Goal: Find specific page/section: Find specific page/section

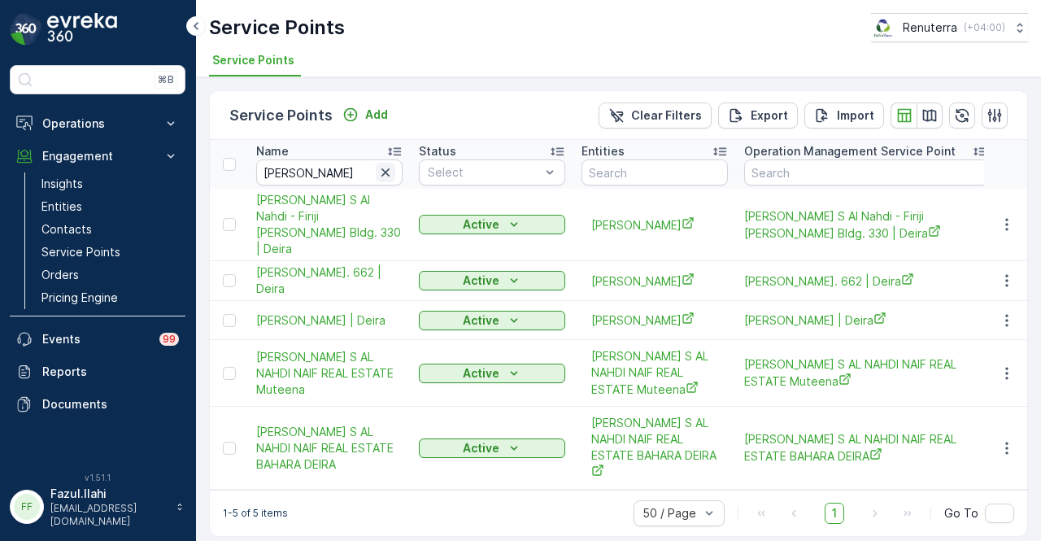
click at [389, 172] on icon "button" at bounding box center [385, 172] width 16 height 16
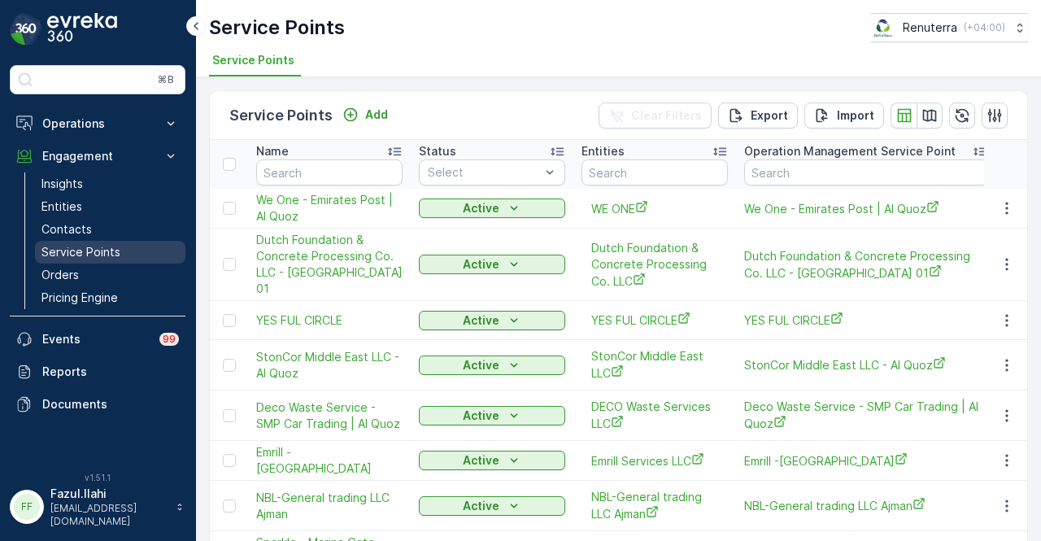
click at [132, 251] on link "Service Points" at bounding box center [110, 252] width 150 height 23
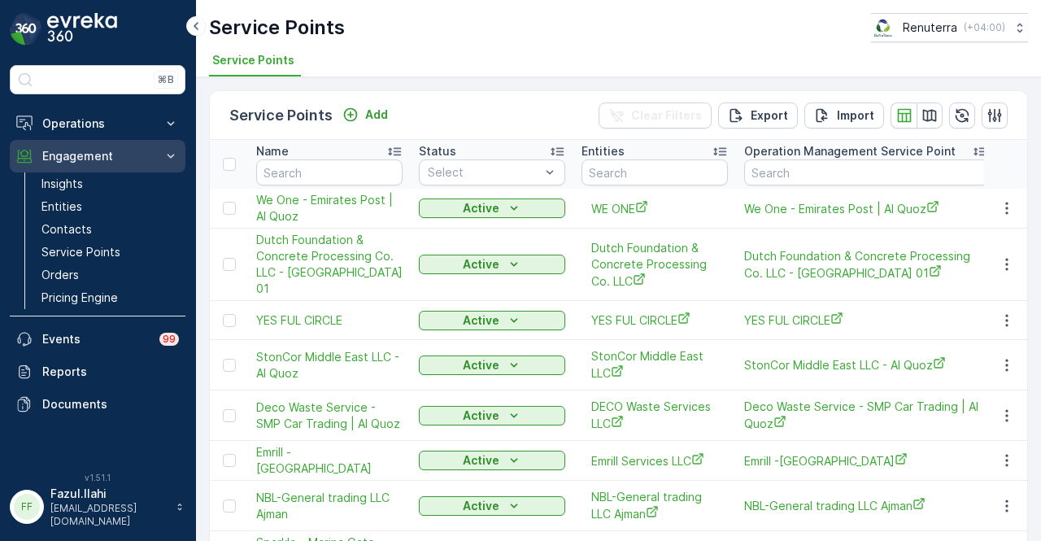
click at [120, 154] on p "Engagement" at bounding box center [97, 156] width 111 height 16
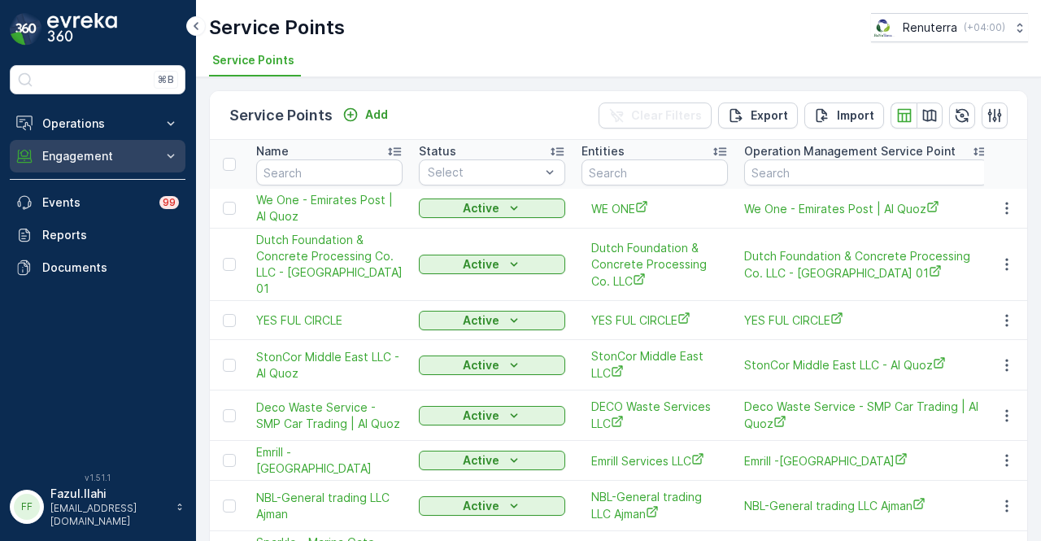
click at [138, 162] on p "Engagement" at bounding box center [97, 156] width 111 height 16
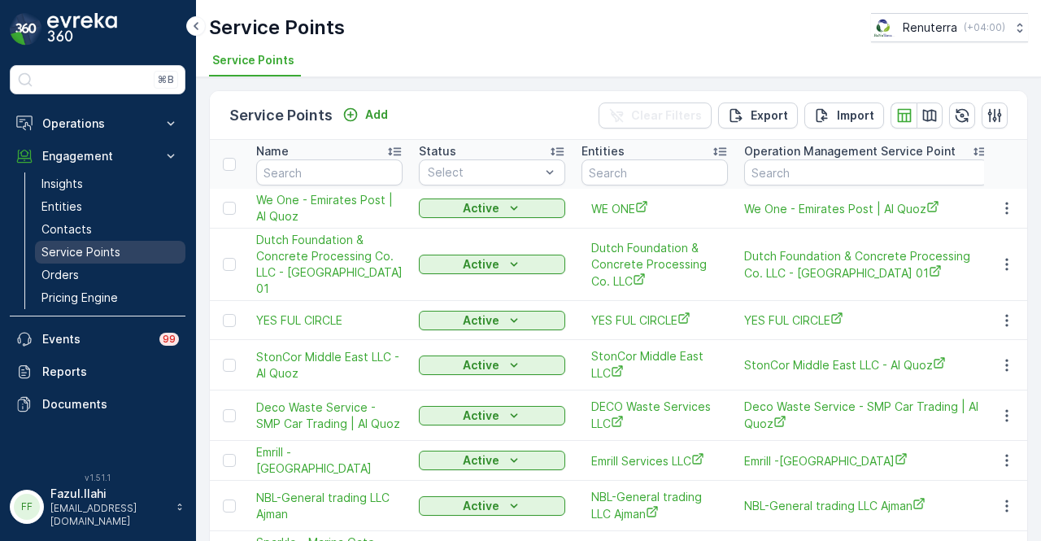
click at [121, 245] on link "Service Points" at bounding box center [110, 252] width 150 height 23
click at [331, 173] on input "text" at bounding box center [329, 172] width 146 height 26
type input "juice"
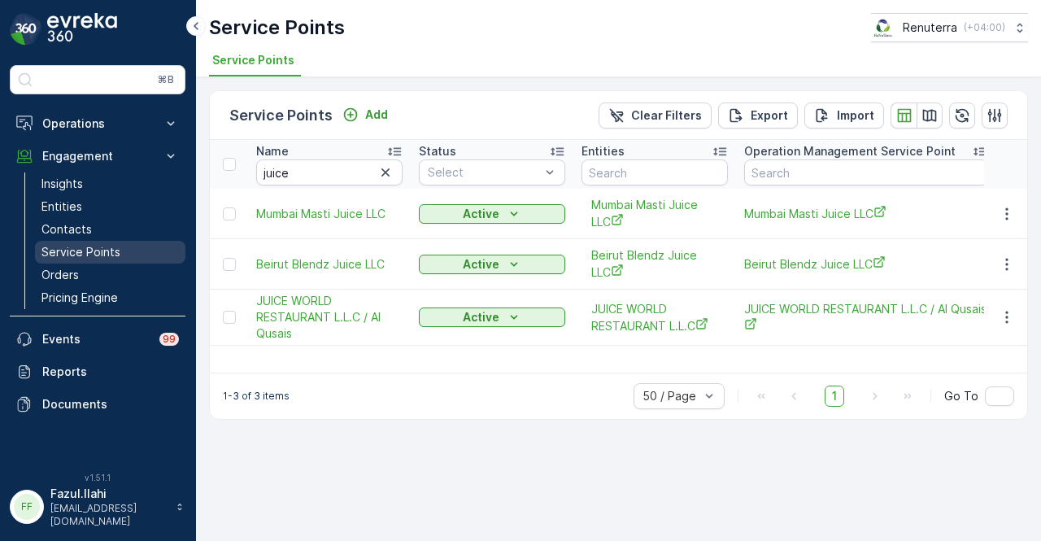
click at [121, 246] on link "Service Points" at bounding box center [110, 252] width 150 height 23
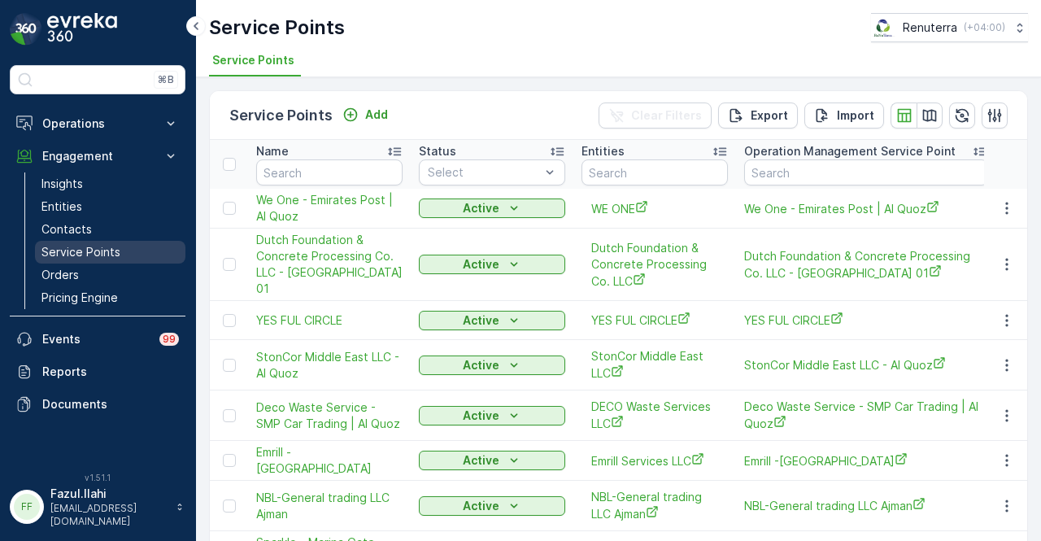
click at [121, 246] on link "Service Points" at bounding box center [110, 252] width 150 height 23
click at [299, 170] on input "text" at bounding box center [329, 172] width 146 height 26
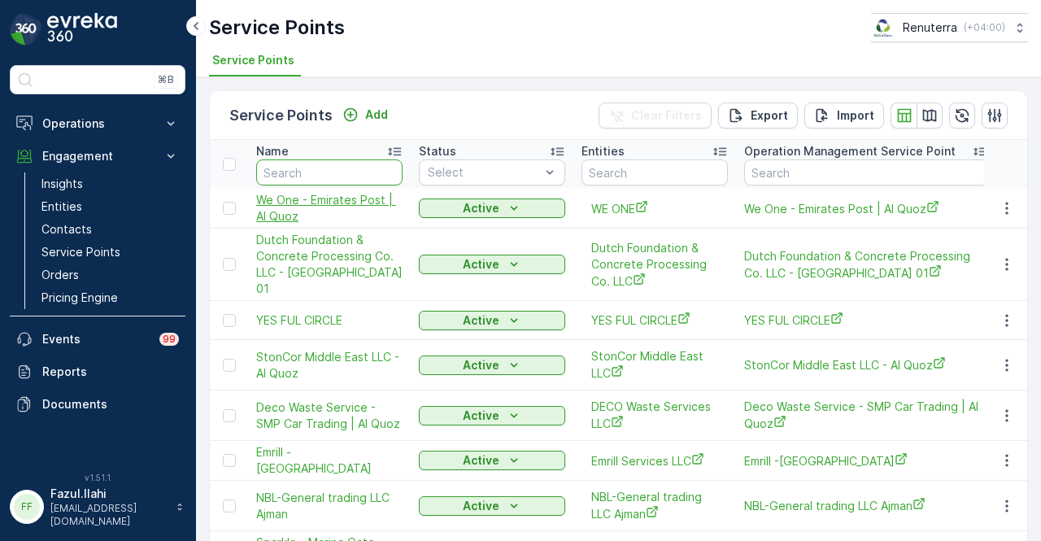
type input "m"
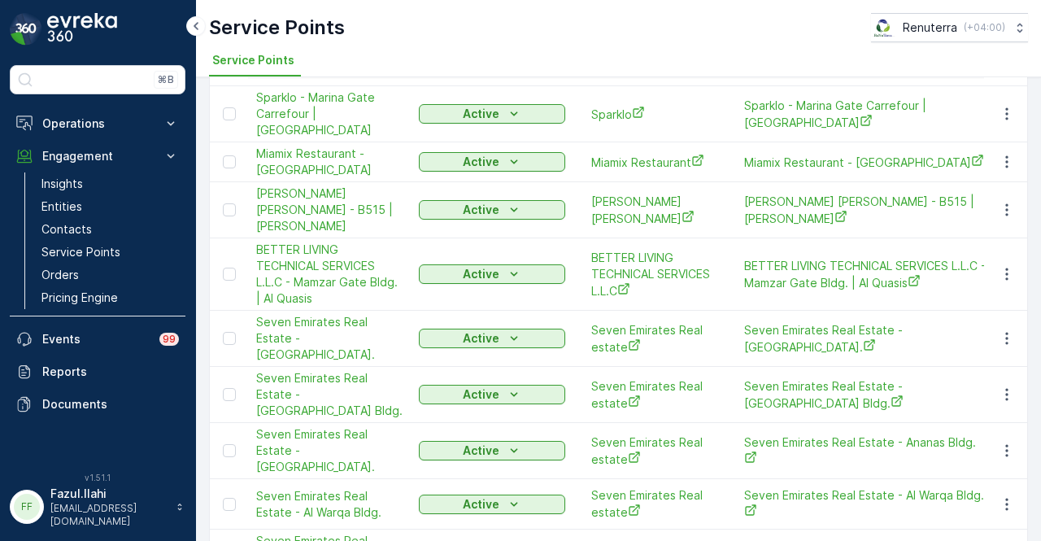
scroll to position [39, 0]
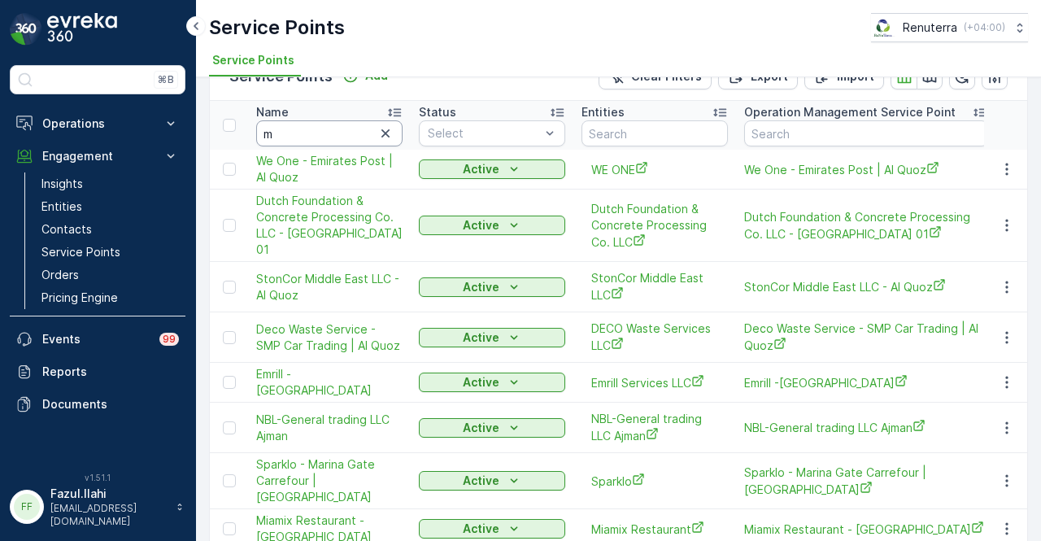
click at [332, 137] on input "m" at bounding box center [329, 133] width 146 height 26
type input "m"
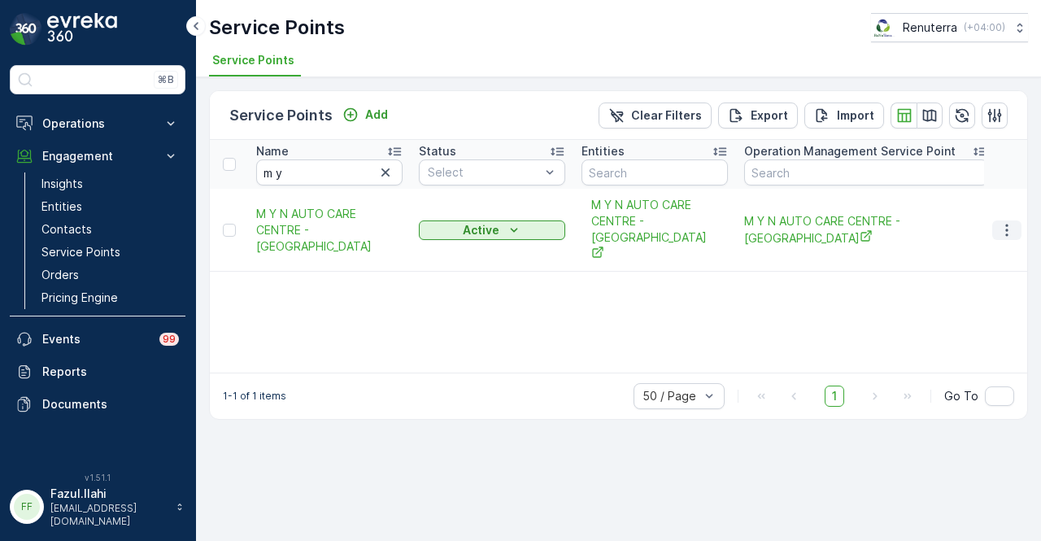
click at [1003, 237] on icon "button" at bounding box center [1007, 230] width 16 height 16
drag, startPoint x: 594, startPoint y: 348, endPoint x: 439, endPoint y: 325, distance: 156.2
click at [591, 348] on div "Name m y Status Select Entities Operation Management Service Point Address Orde…" at bounding box center [618, 256] width 817 height 233
click at [133, 124] on p "Operations" at bounding box center [97, 123] width 111 height 16
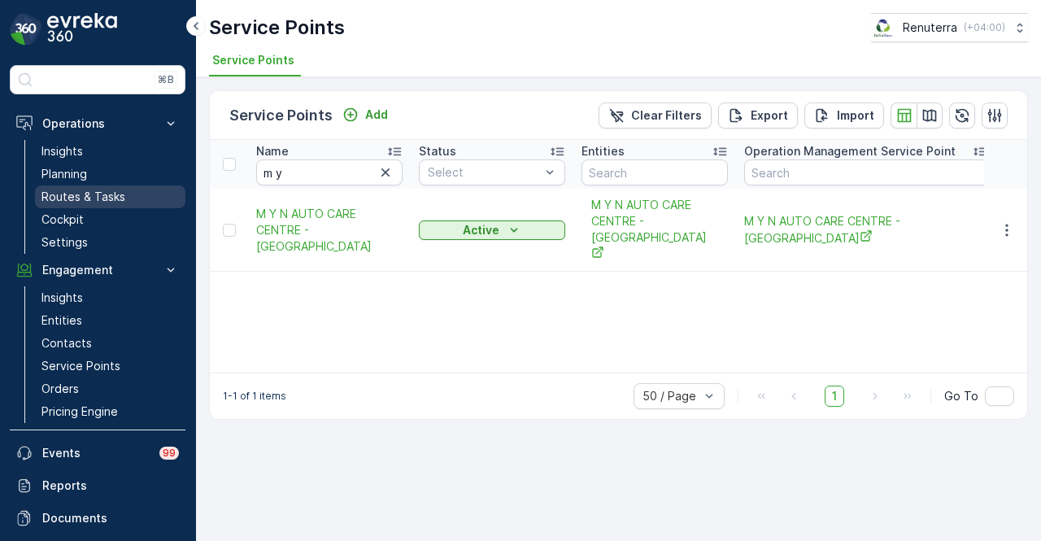
click at [115, 186] on link "Routes & Tasks" at bounding box center [110, 196] width 150 height 23
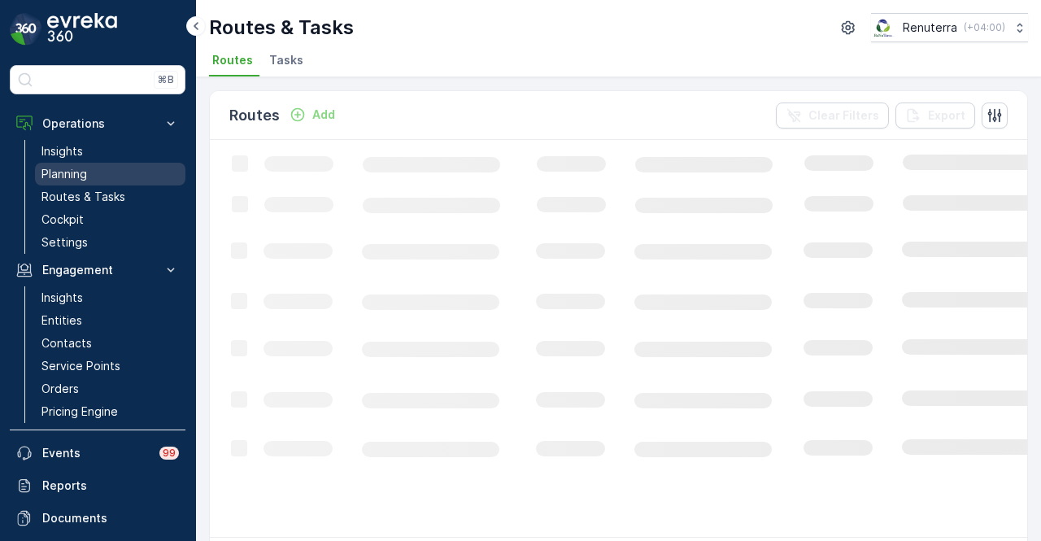
click at [115, 178] on link "Planning" at bounding box center [110, 174] width 150 height 23
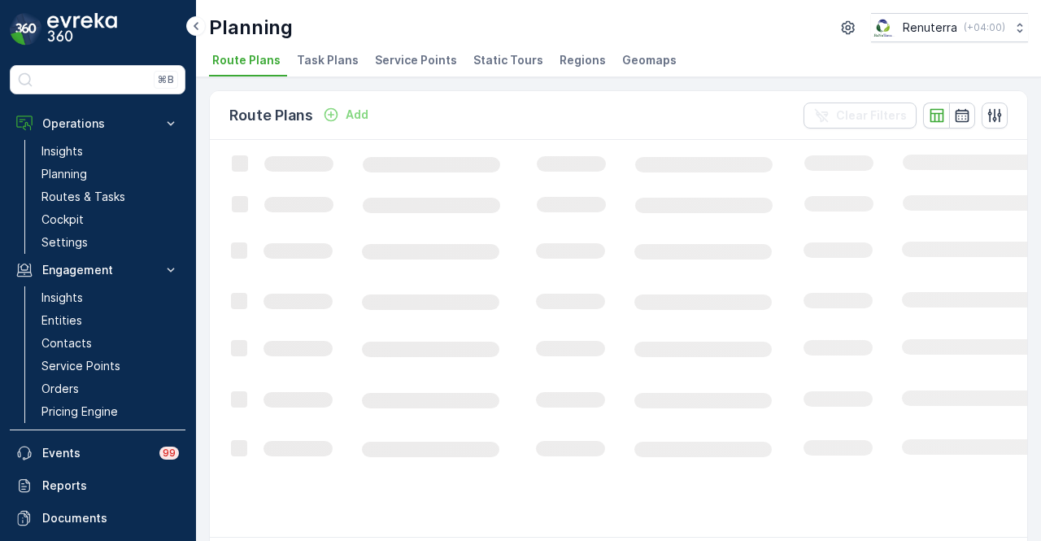
click at [421, 59] on span "Service Points" at bounding box center [416, 60] width 82 height 16
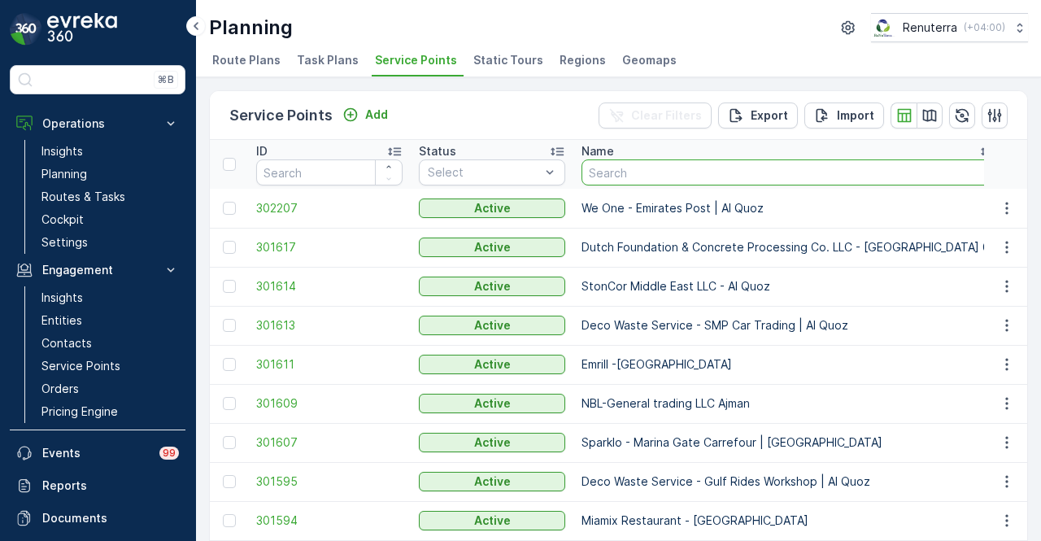
click at [703, 178] on input "text" at bounding box center [788, 172] width 414 height 26
type input "m y n"
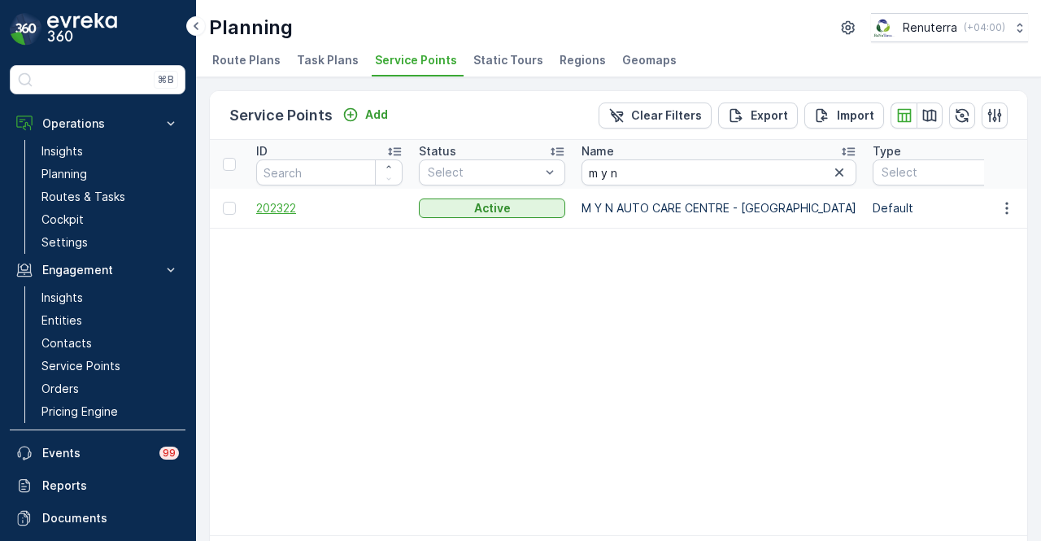
click at [296, 210] on span "202322" at bounding box center [329, 208] width 146 height 16
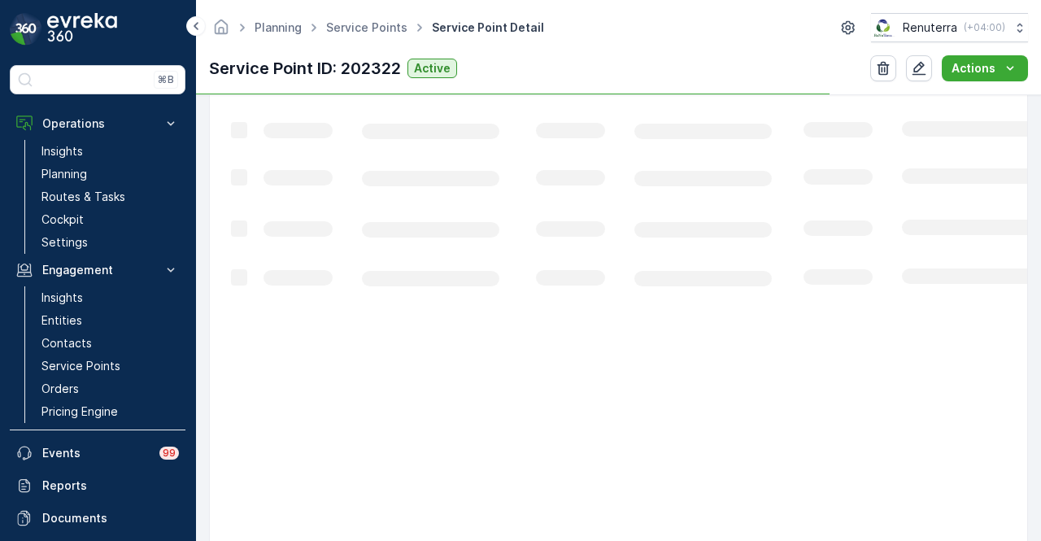
scroll to position [377, 0]
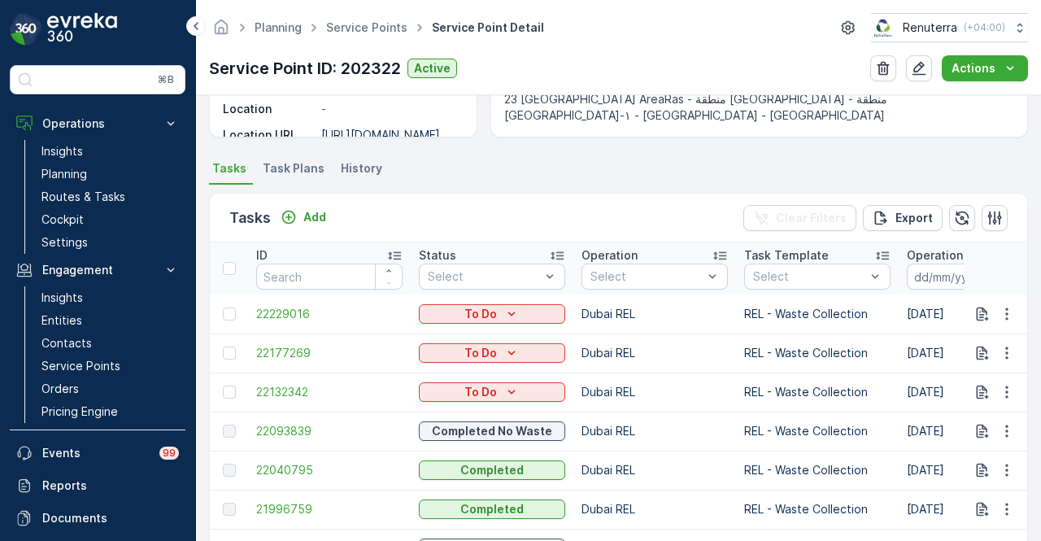
click at [302, 165] on span "Task Plans" at bounding box center [294, 168] width 62 height 16
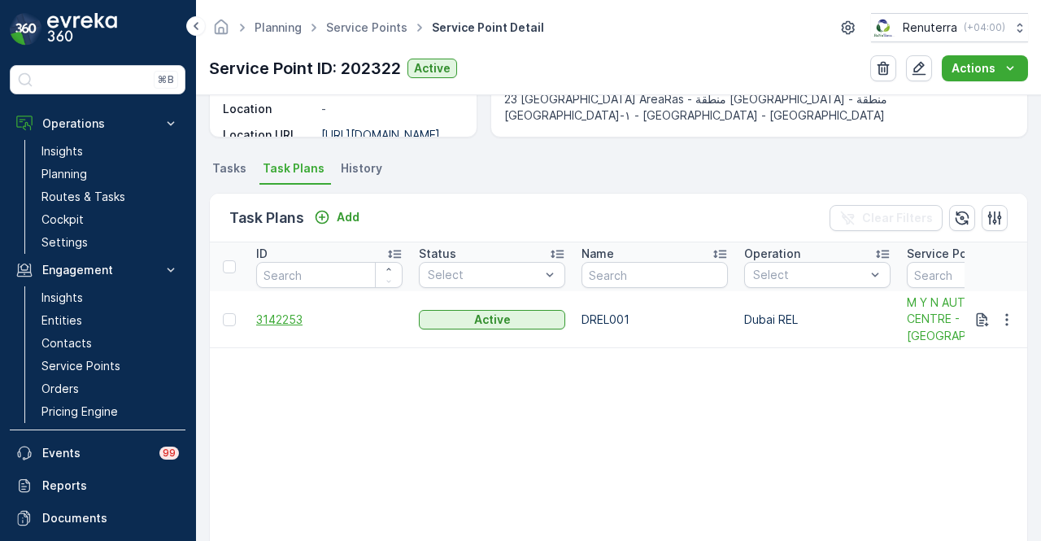
click at [276, 311] on span "3142253" at bounding box center [329, 319] width 146 height 16
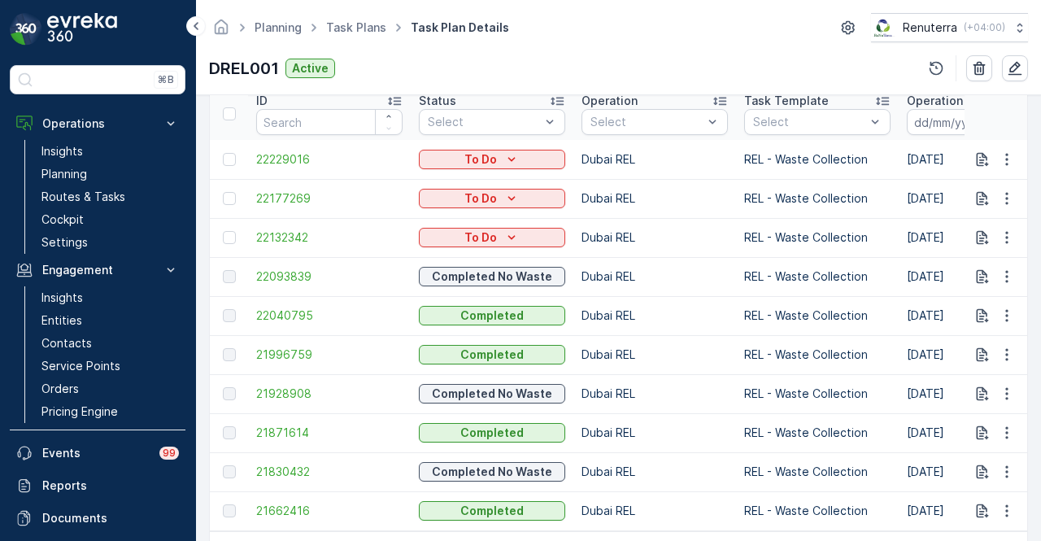
scroll to position [471, 0]
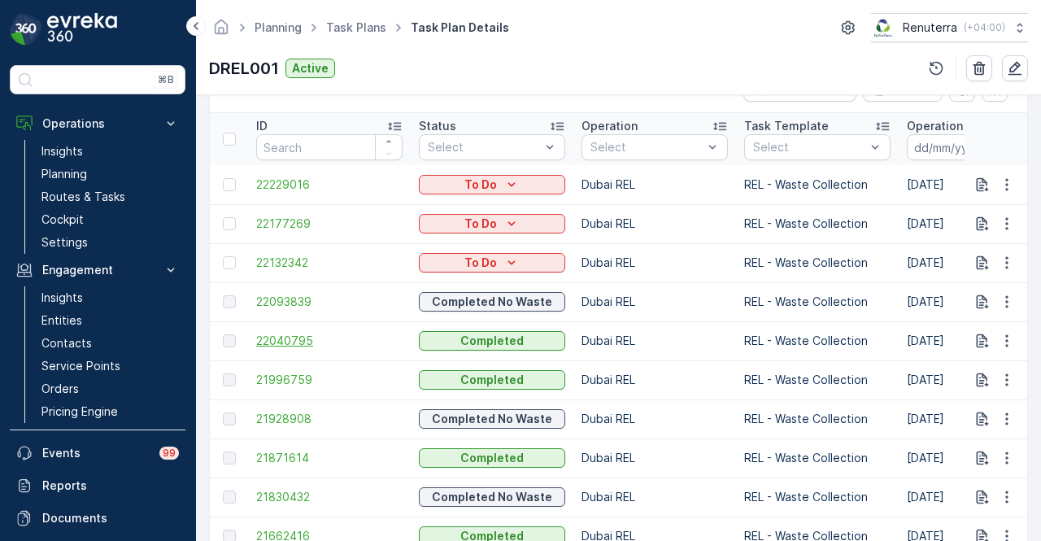
click at [304, 337] on span "22040795" at bounding box center [329, 341] width 146 height 16
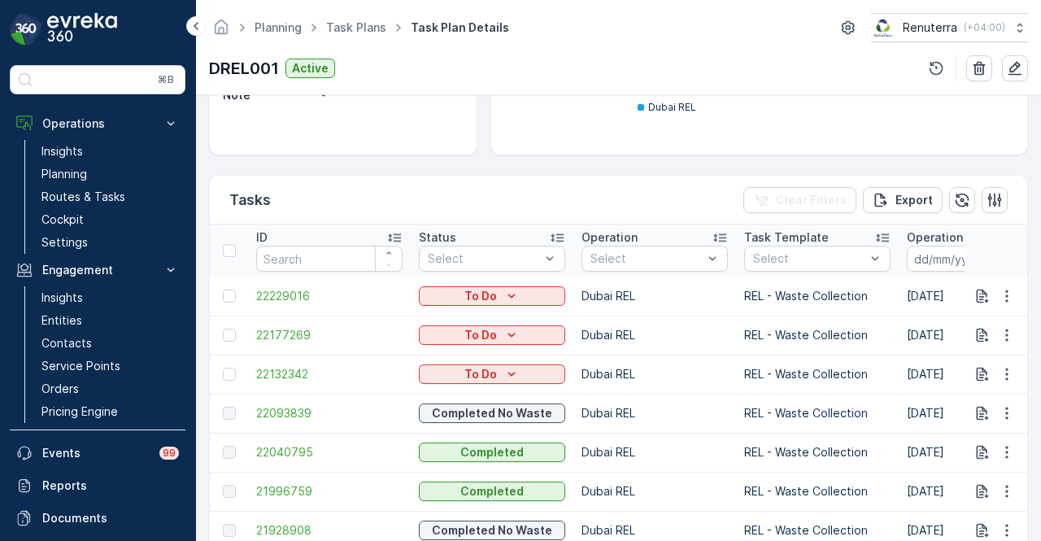
scroll to position [407, 0]
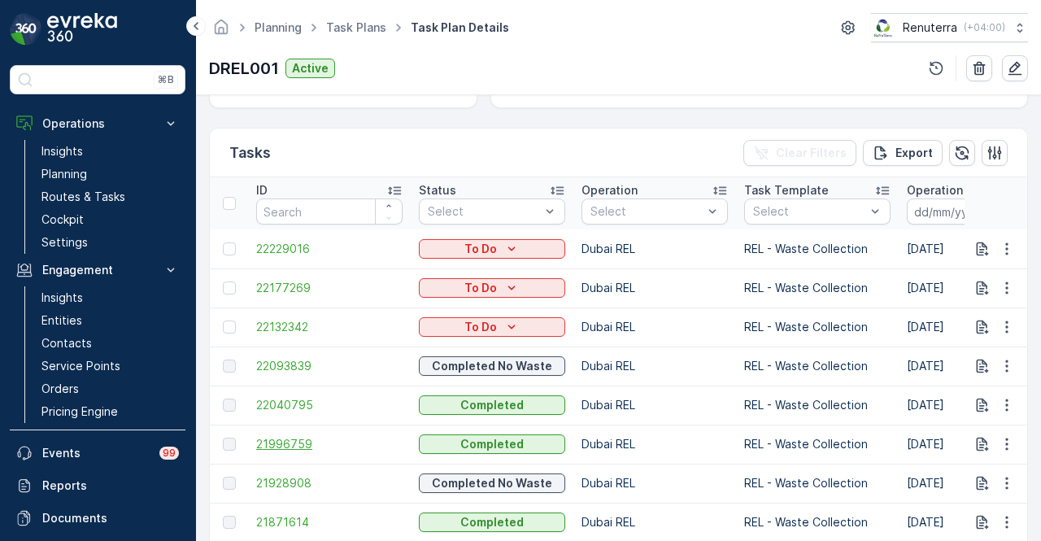
click at [295, 440] on span "21996759" at bounding box center [329, 444] width 146 height 16
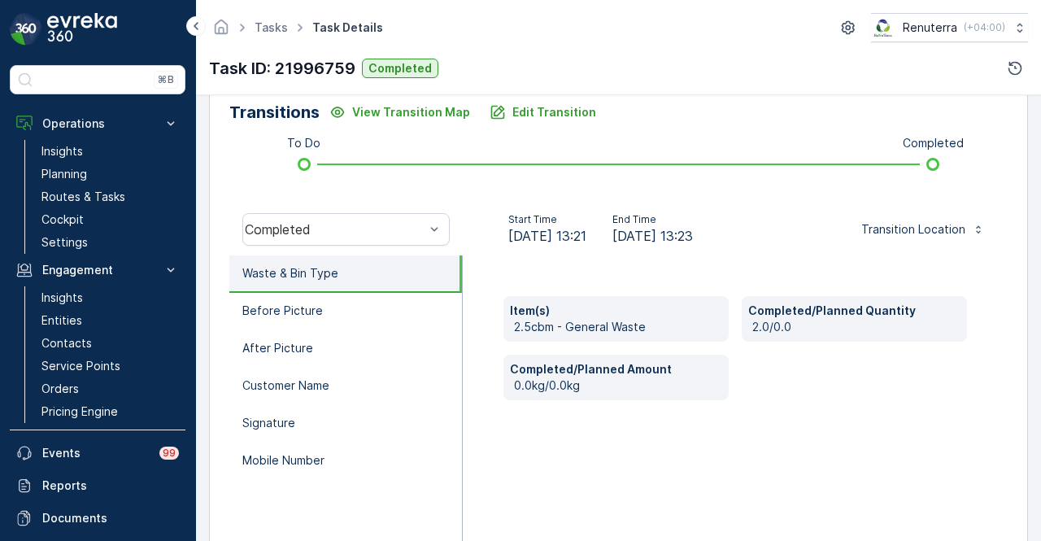
scroll to position [81, 0]
